Goal: Task Accomplishment & Management: Use online tool/utility

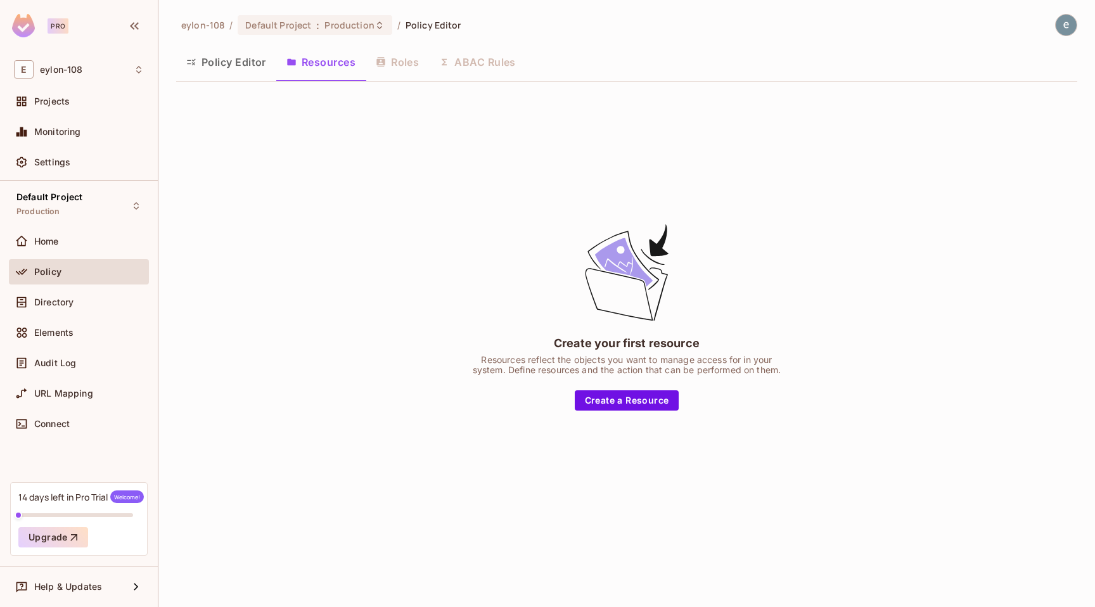
click at [674, 415] on div "Create your first resource Resources reflect the objects you want to manage acc…" at bounding box center [626, 316] width 901 height 449
click at [662, 397] on button "Create a Resource" at bounding box center [627, 400] width 105 height 20
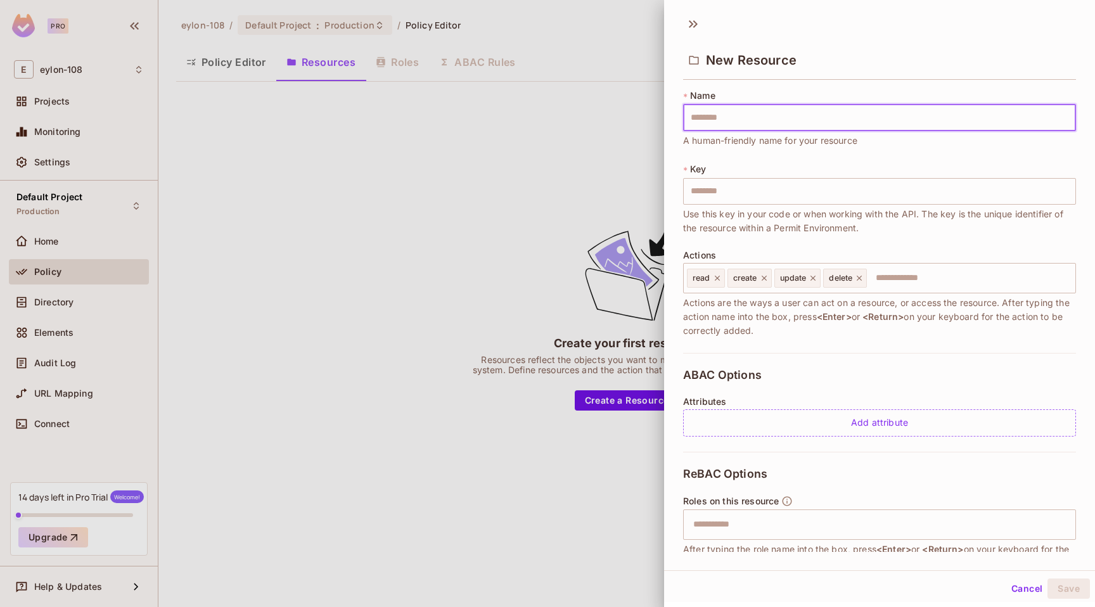
click at [780, 119] on input "text" at bounding box center [879, 118] width 393 height 27
type input "**********"
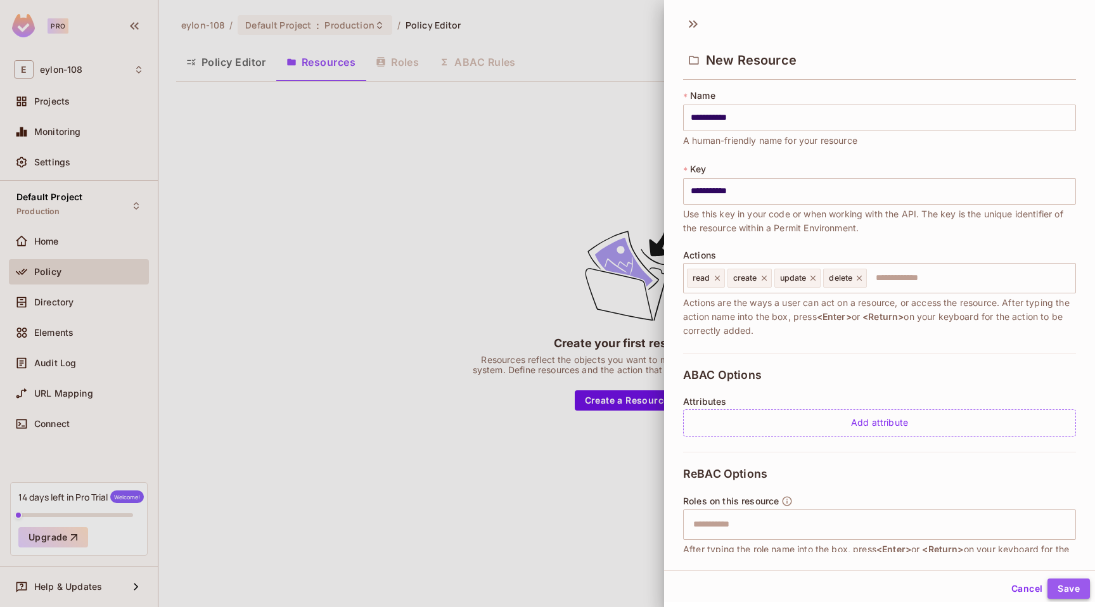
click at [1074, 584] on button "Save" at bounding box center [1069, 589] width 42 height 20
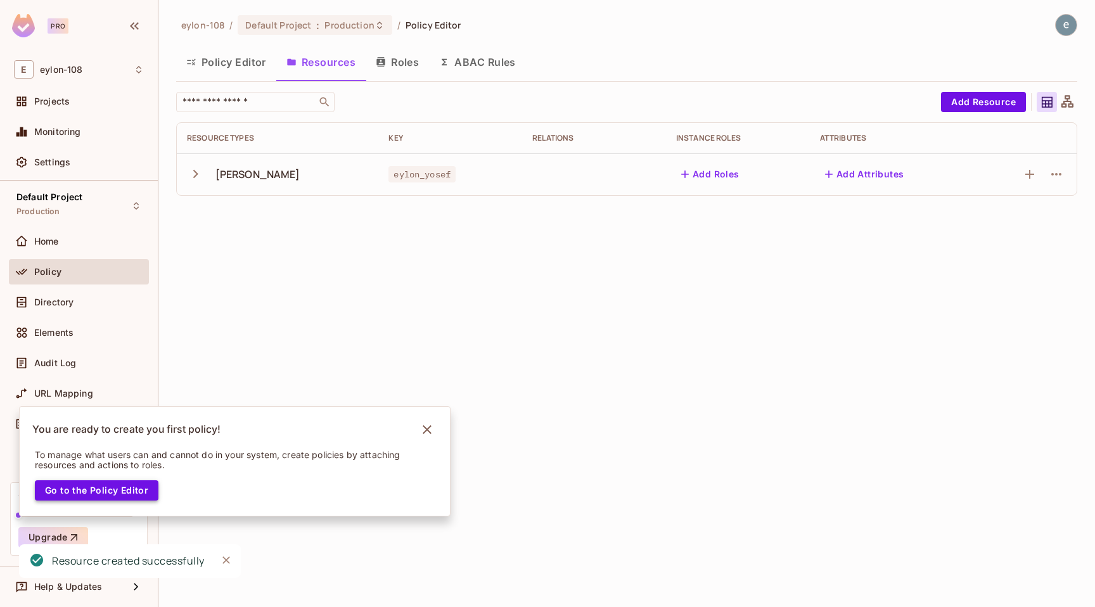
click at [114, 498] on button "Go to the Policy Editor" at bounding box center [97, 490] width 124 height 20
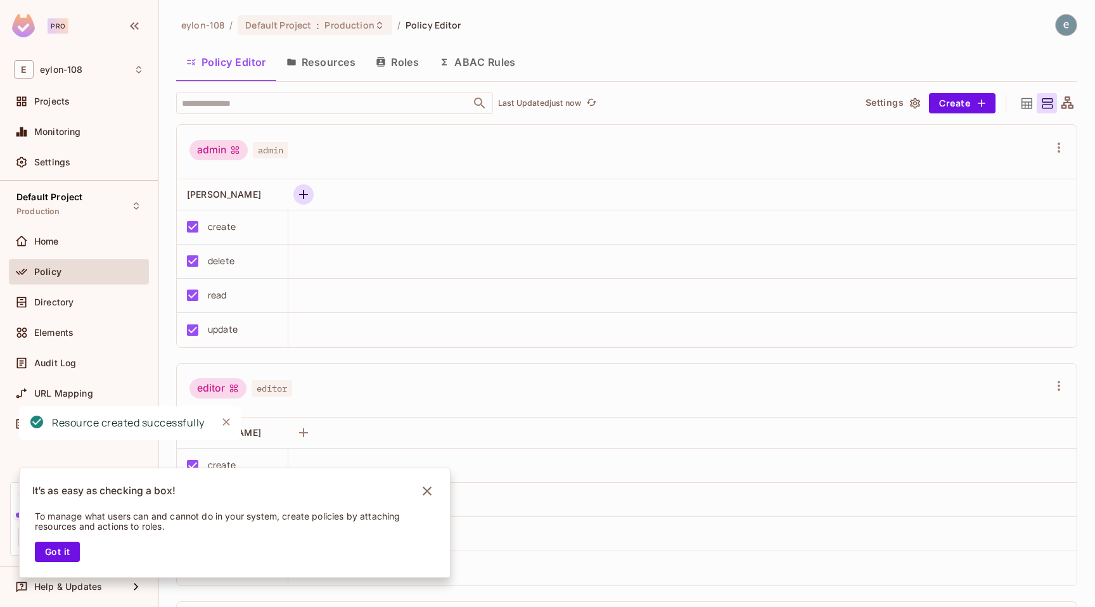
click at [299, 190] on icon "button" at bounding box center [303, 194] width 15 height 15
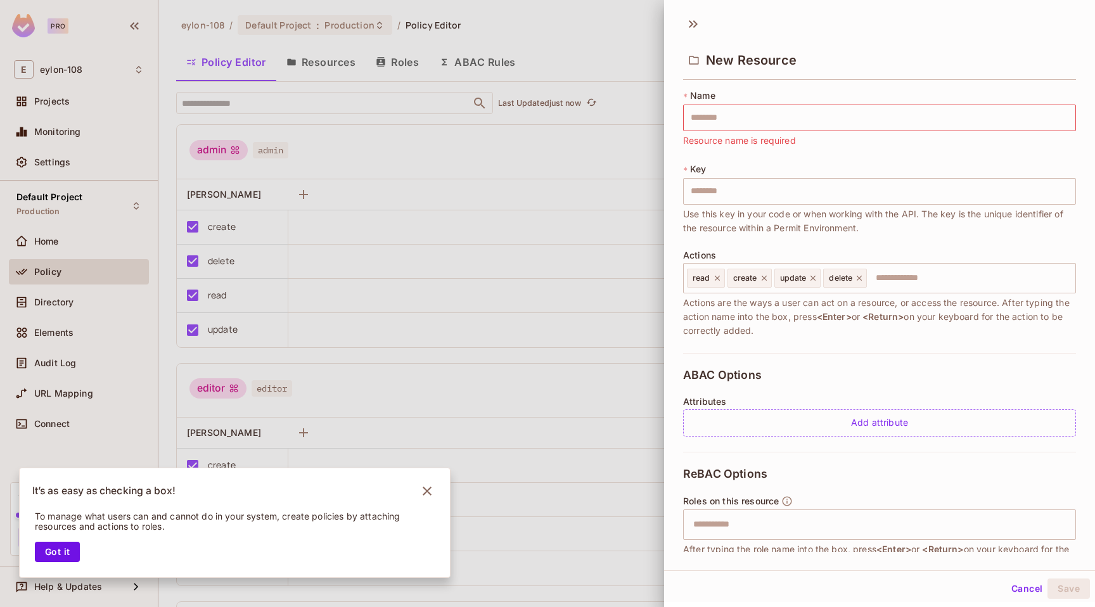
click at [545, 172] on div at bounding box center [547, 303] width 1095 height 607
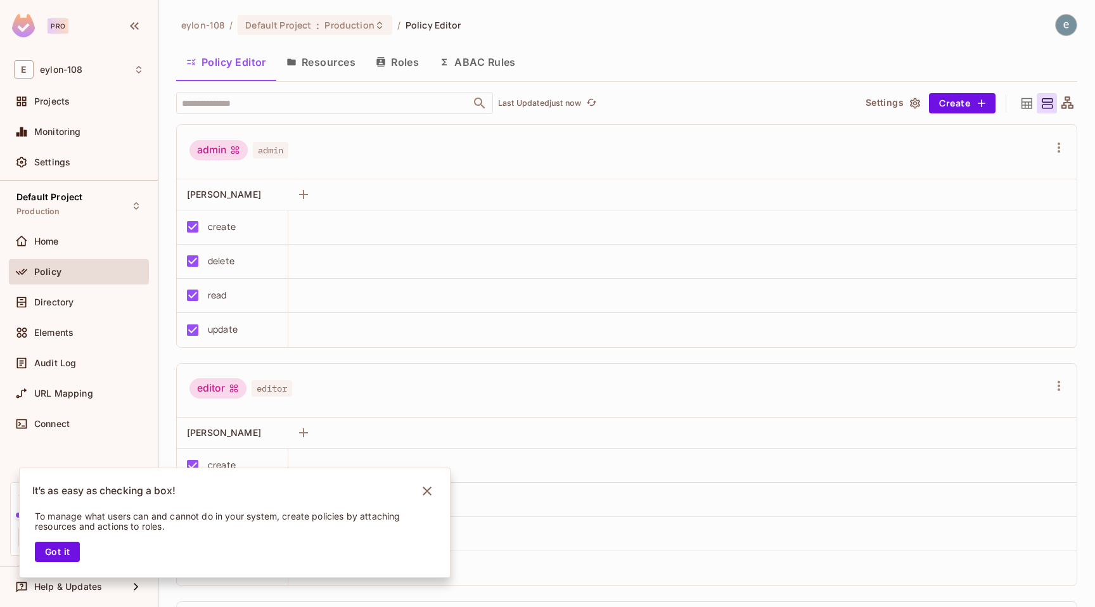
click at [237, 392] on icon at bounding box center [234, 389] width 8 height 8
click at [295, 387] on div "editor editor" at bounding box center [620, 390] width 860 height 24
click at [180, 133] on div "admin admin" at bounding box center [627, 152] width 900 height 55
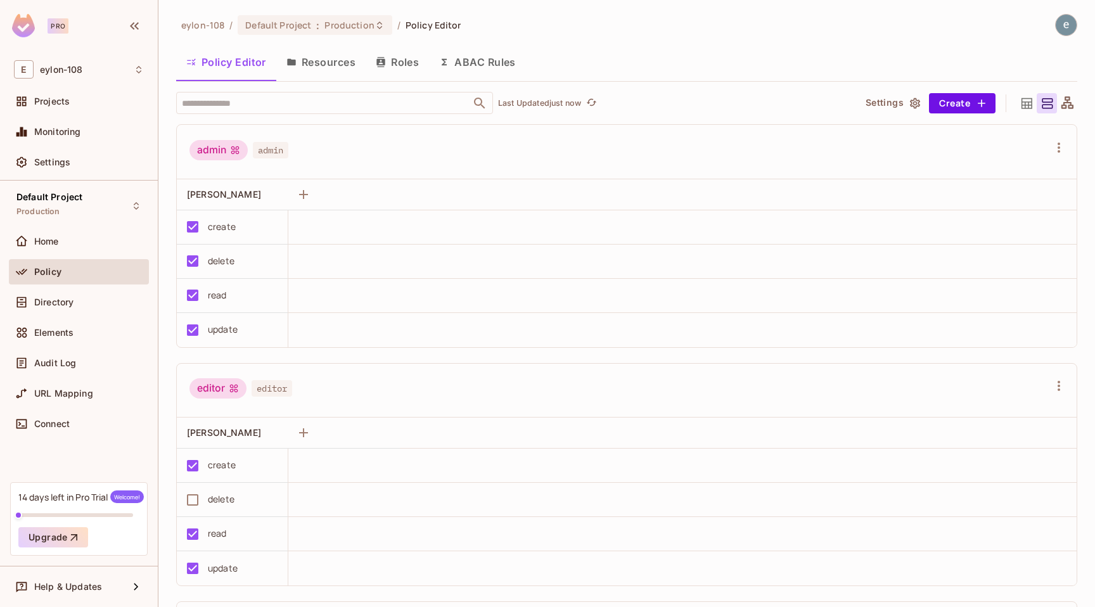
click at [414, 60] on button "Roles" at bounding box center [397, 62] width 63 height 32
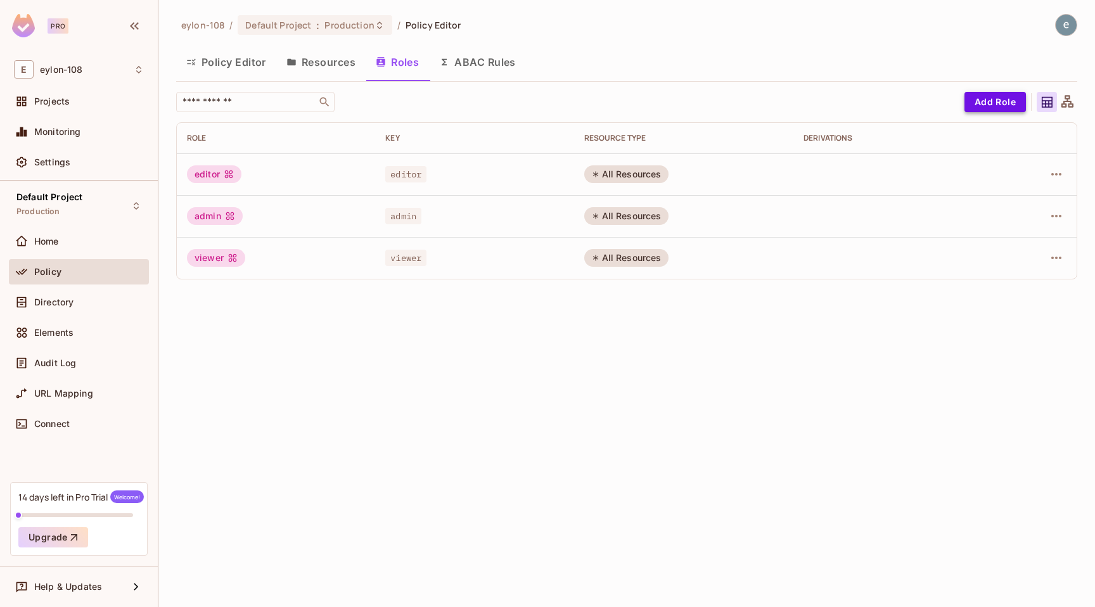
click at [1005, 93] on button "Add Role" at bounding box center [995, 102] width 61 height 20
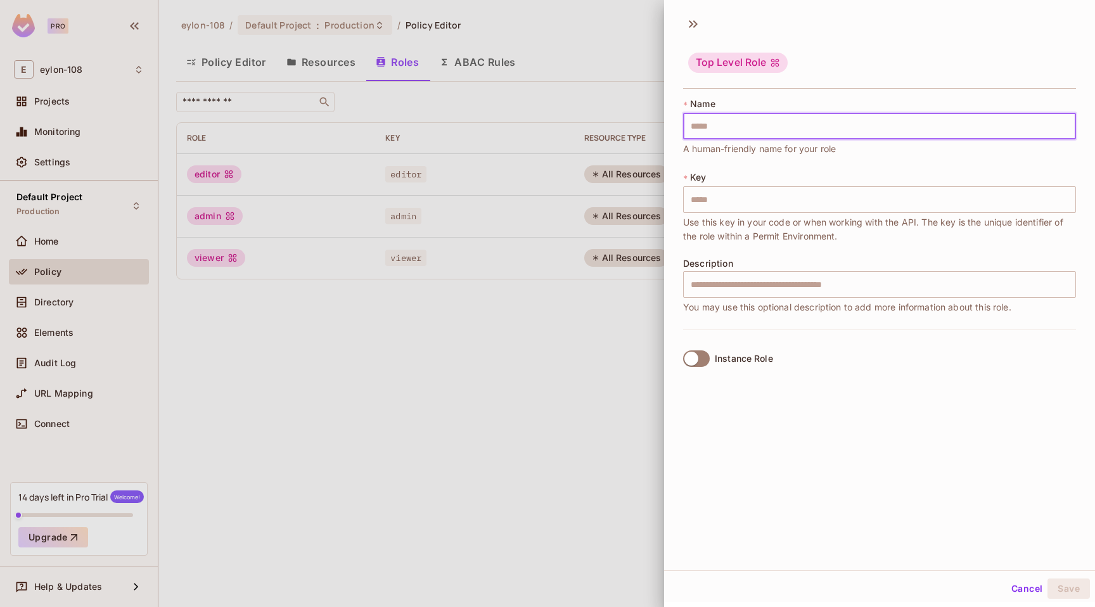
click at [726, 124] on input "text" at bounding box center [879, 126] width 393 height 27
click at [716, 195] on input "text" at bounding box center [879, 199] width 393 height 27
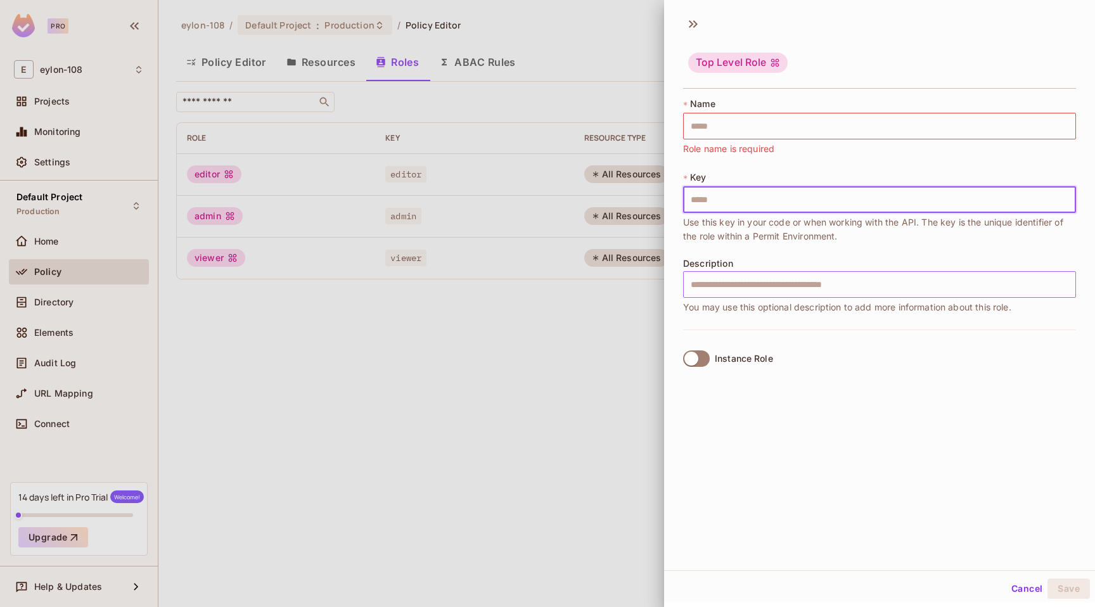
click at [712, 276] on input "text" at bounding box center [879, 284] width 393 height 27
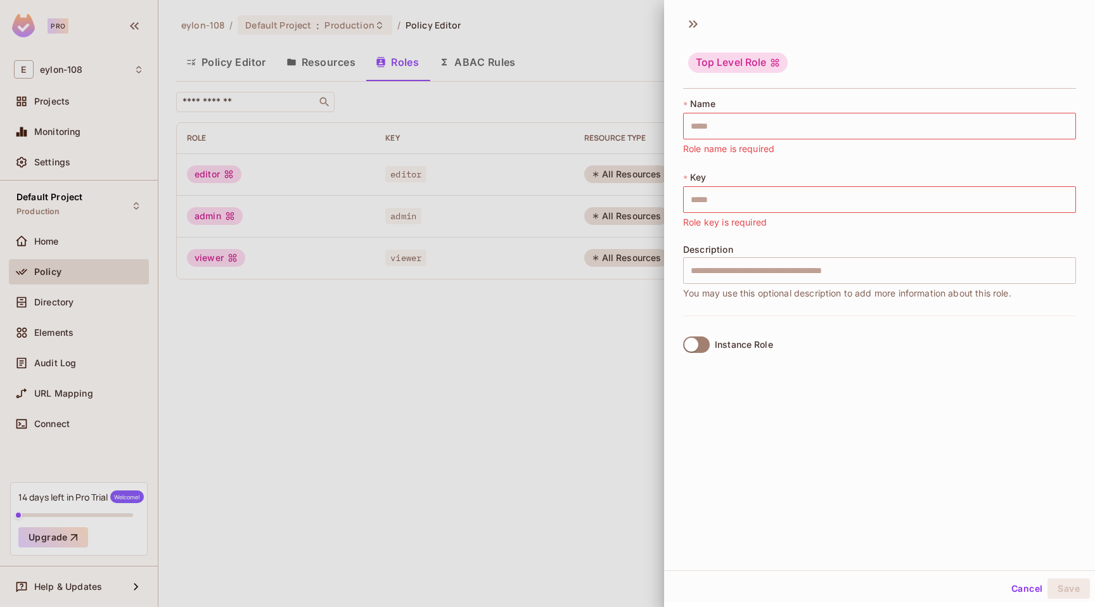
click at [564, 301] on div at bounding box center [547, 303] width 1095 height 607
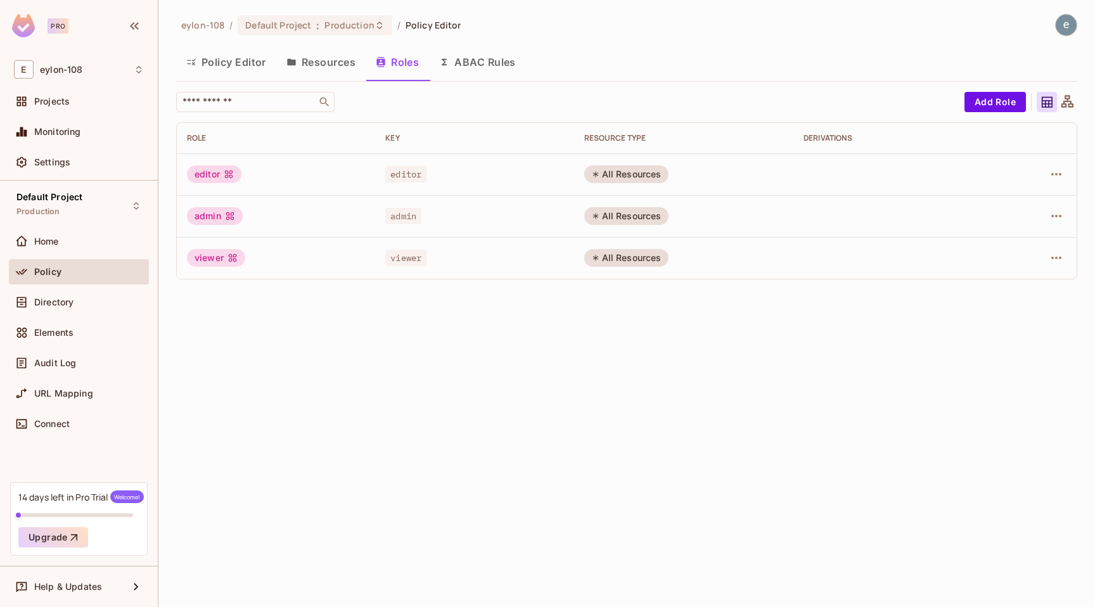
click at [615, 210] on div "All Resources" at bounding box center [626, 216] width 85 height 18
click at [1073, 107] on icon at bounding box center [1068, 102] width 16 height 16
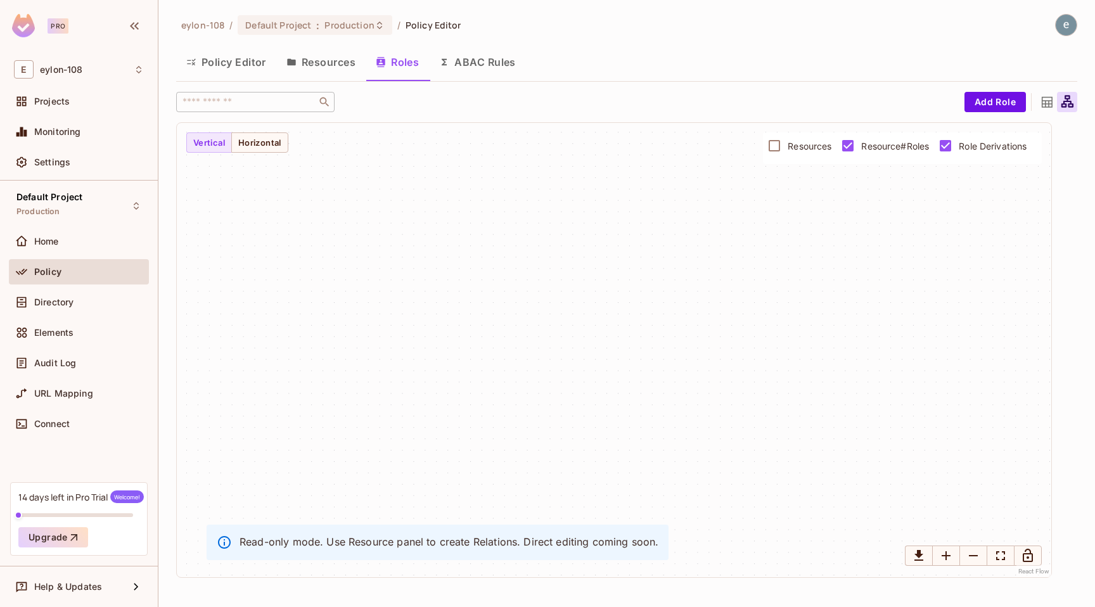
drag, startPoint x: 595, startPoint y: 378, endPoint x: 648, endPoint y: 276, distance: 115.4
click at [648, 276] on div at bounding box center [614, 350] width 875 height 454
click at [98, 387] on div "URL Mapping" at bounding box center [79, 393] width 130 height 15
